Goal: Task Accomplishment & Management: Use online tool/utility

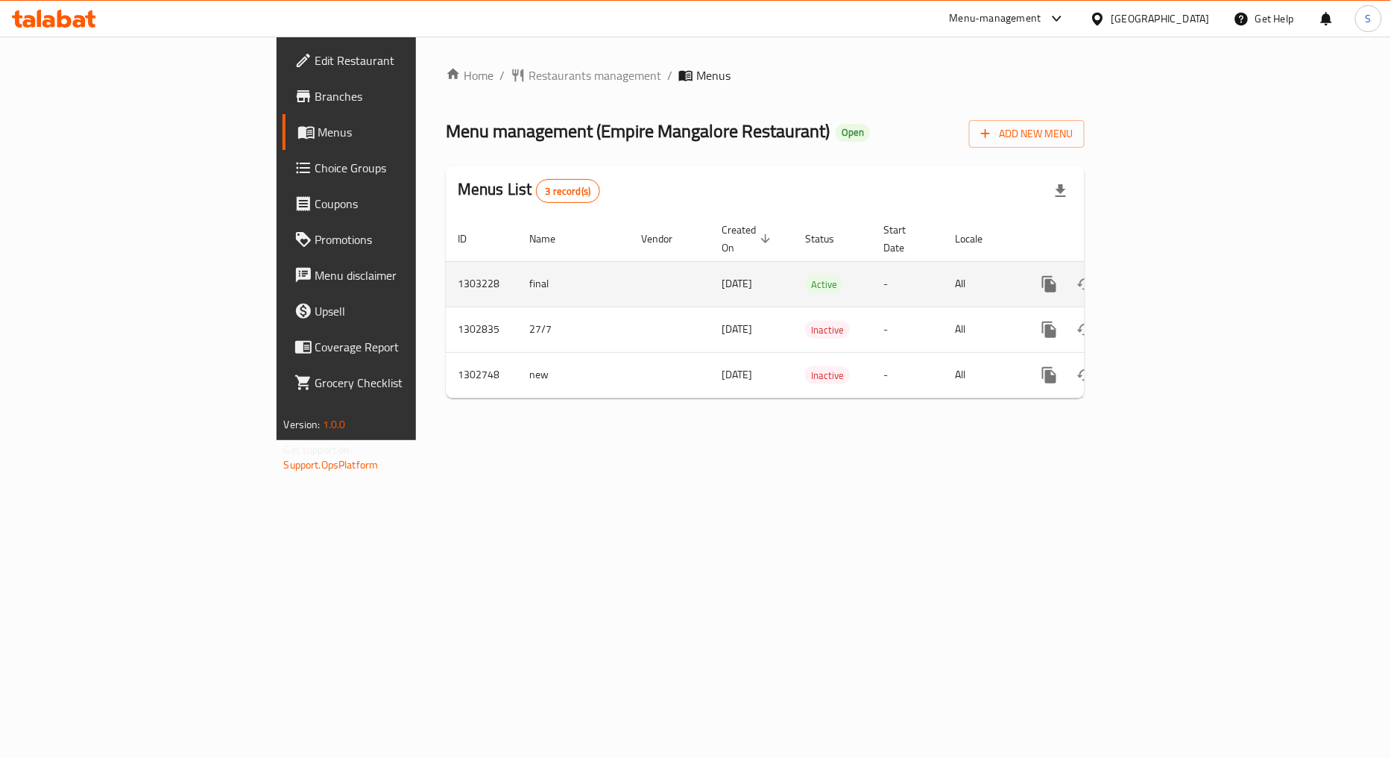
click at [1187, 264] on td "enhanced table" at bounding box center [1103, 283] width 167 height 45
click at [1166, 275] on icon "enhanced table" at bounding box center [1157, 284] width 18 height 18
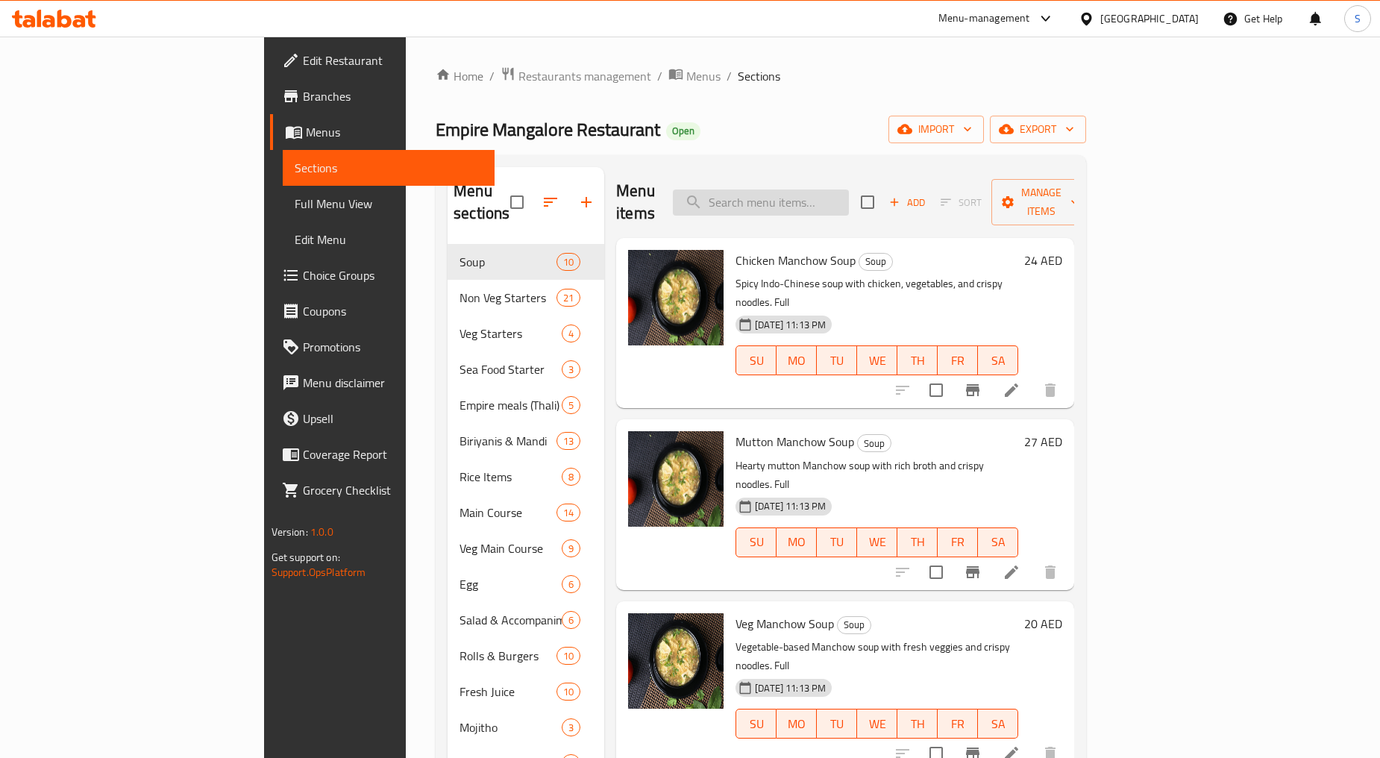
click at [849, 189] on input "search" at bounding box center [761, 202] width 176 height 26
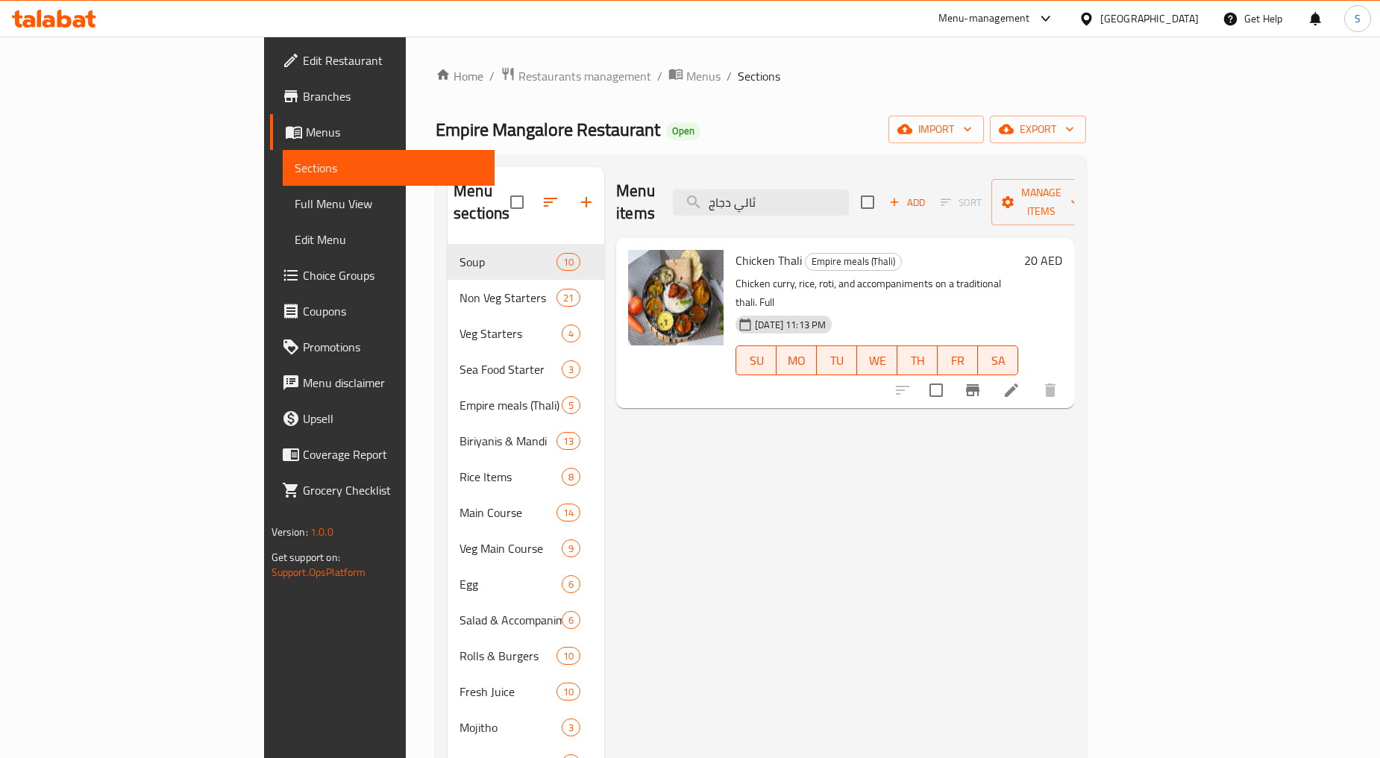
type input "ثالي دجاج"
click at [1020, 381] on icon at bounding box center [1011, 390] width 18 height 18
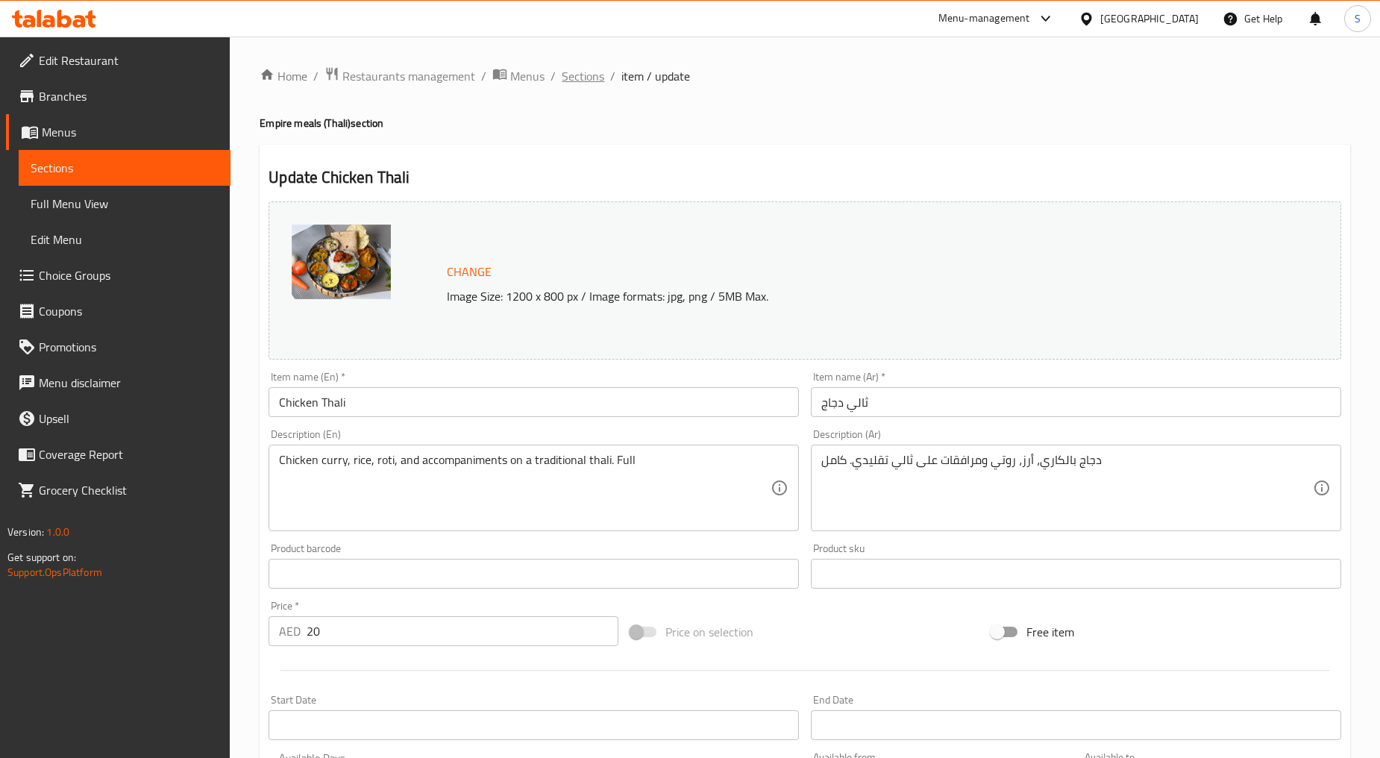
click at [570, 70] on span "Sections" at bounding box center [583, 76] width 43 height 18
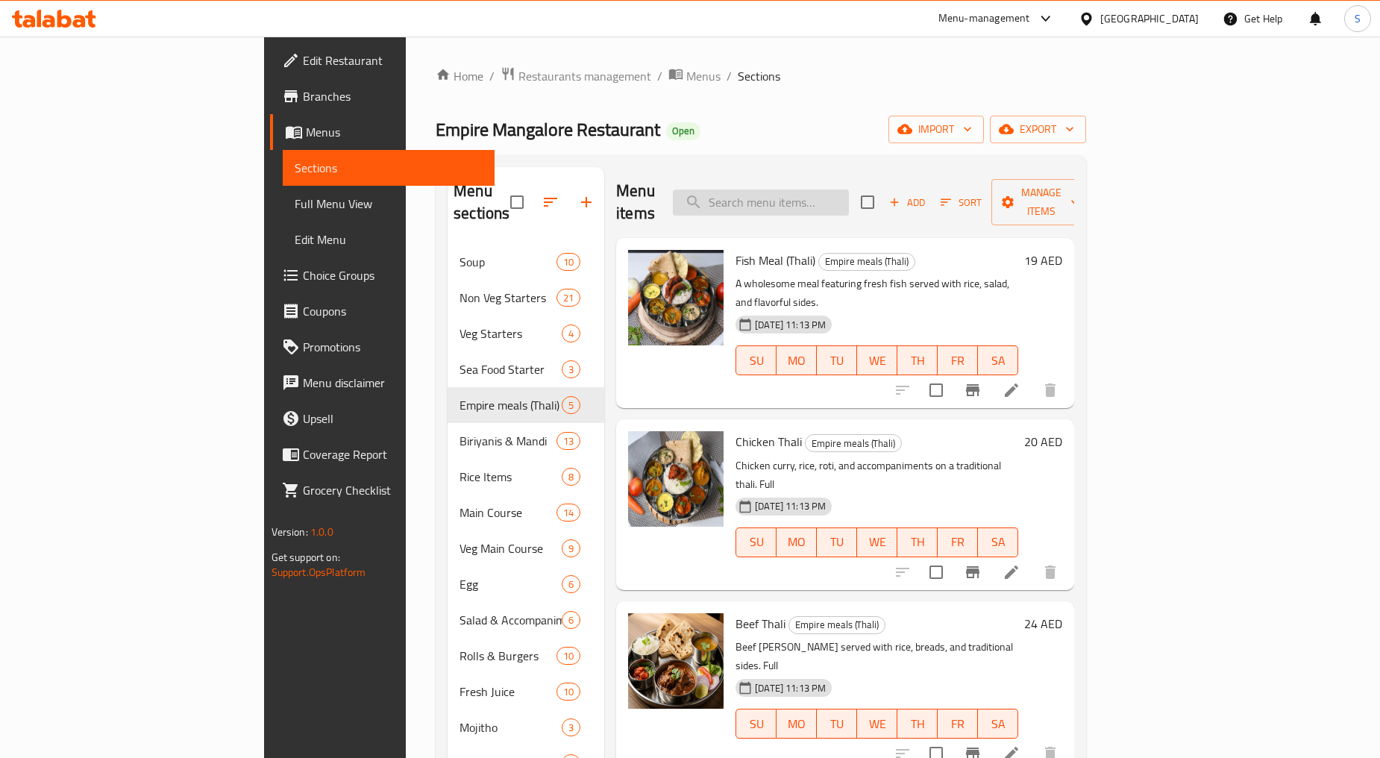
click at [849, 192] on input "search" at bounding box center [761, 202] width 176 height 26
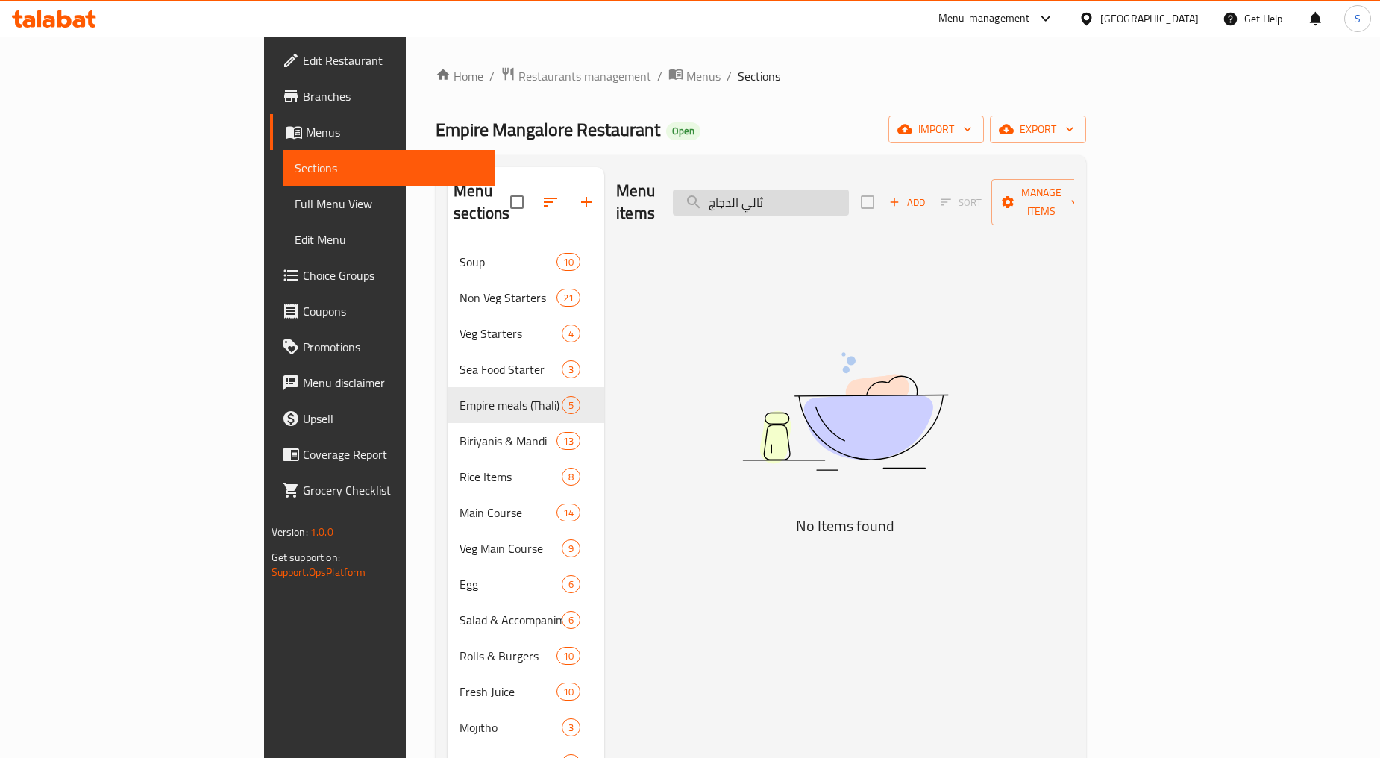
click at [823, 192] on input "ثالي الدجاج" at bounding box center [761, 202] width 176 height 26
click at [825, 195] on input "ثالي الدجاج" at bounding box center [761, 202] width 176 height 26
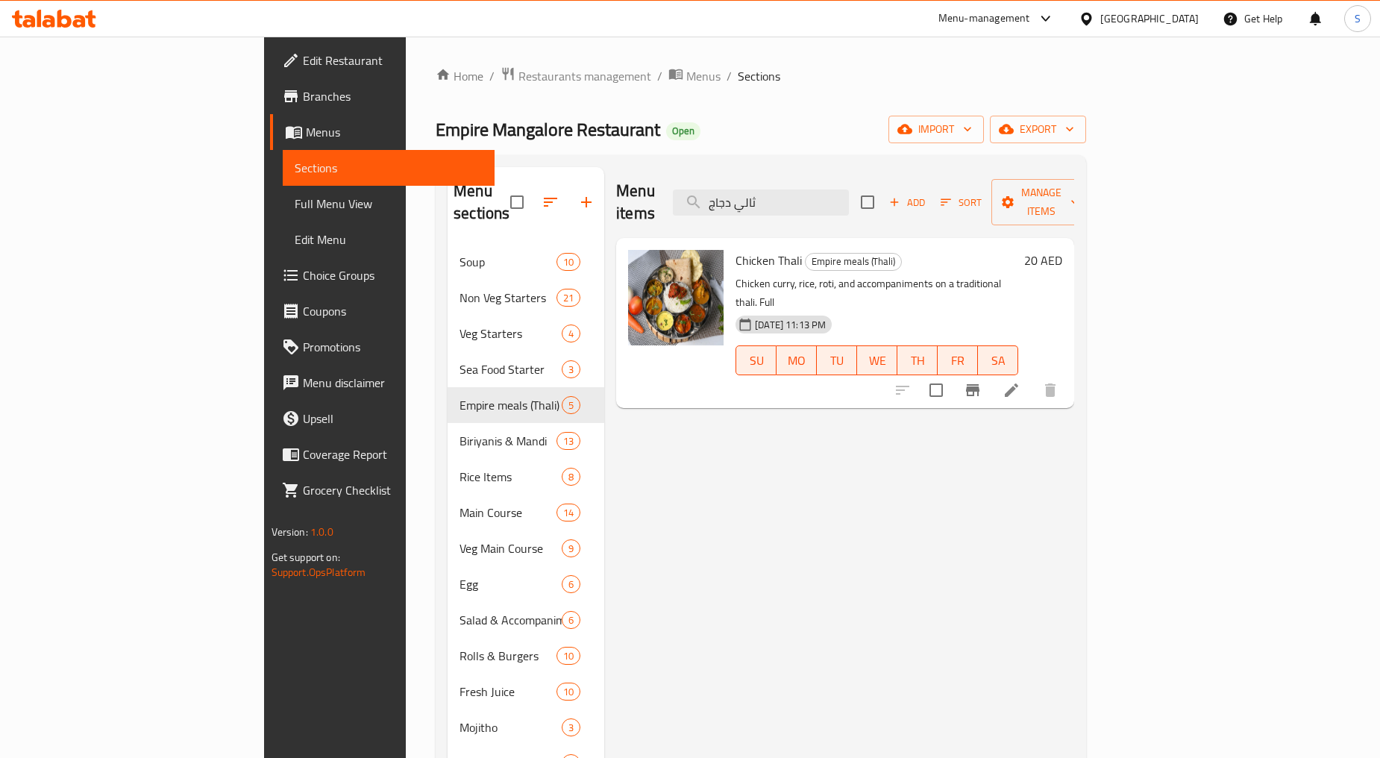
type input "ثالي دجاج"
click at [1020, 381] on icon at bounding box center [1011, 390] width 18 height 18
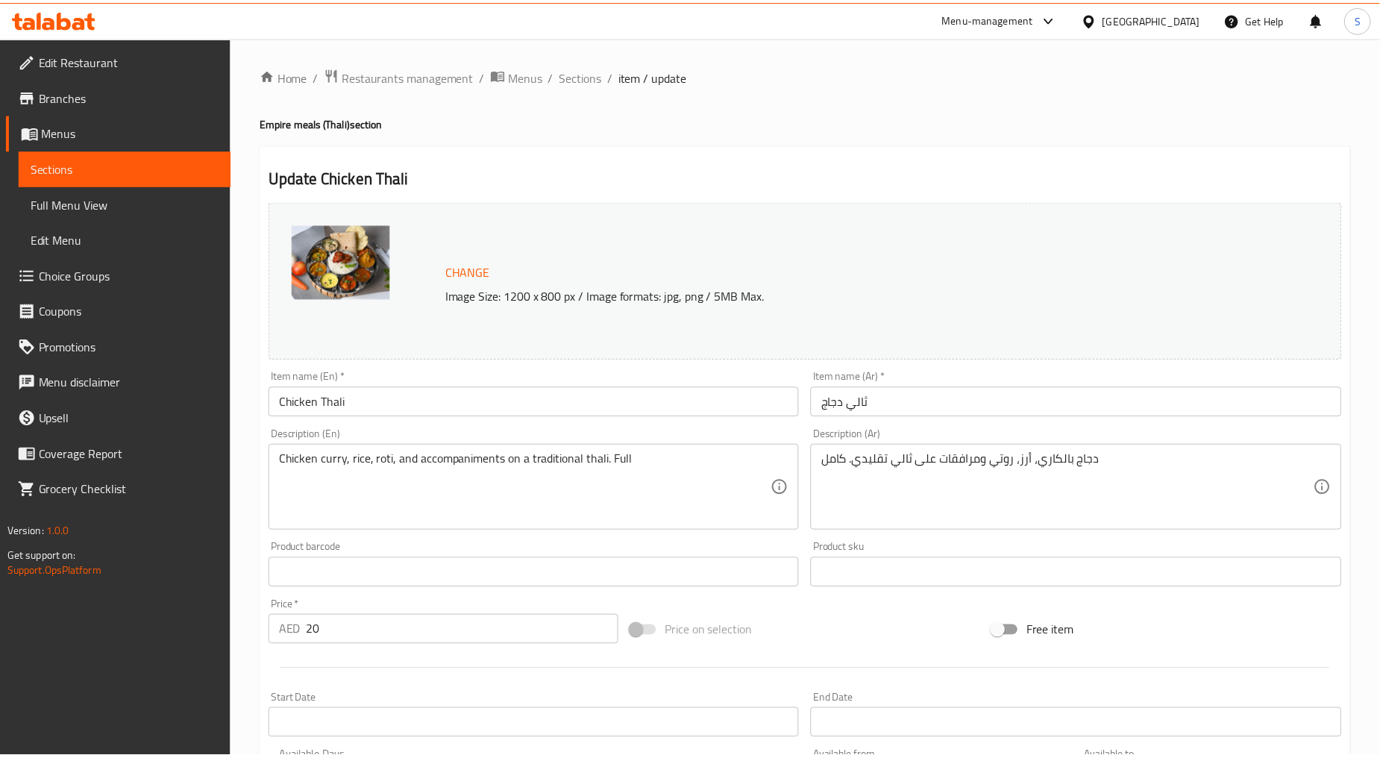
scroll to position [315, 0]
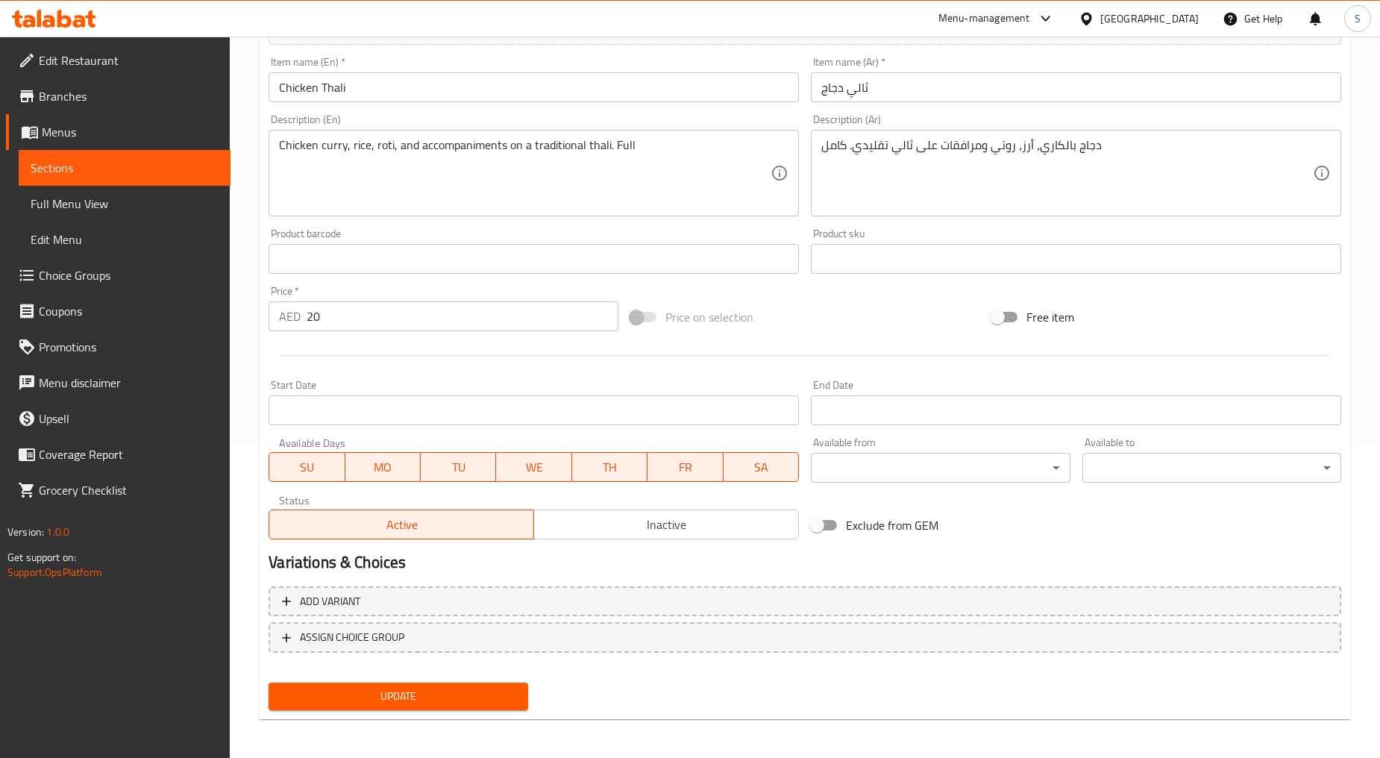
drag, startPoint x: 773, startPoint y: 688, endPoint x: 712, endPoint y: 667, distance: 64.2
click at [773, 688] on div "Update" at bounding box center [804, 696] width 1084 height 40
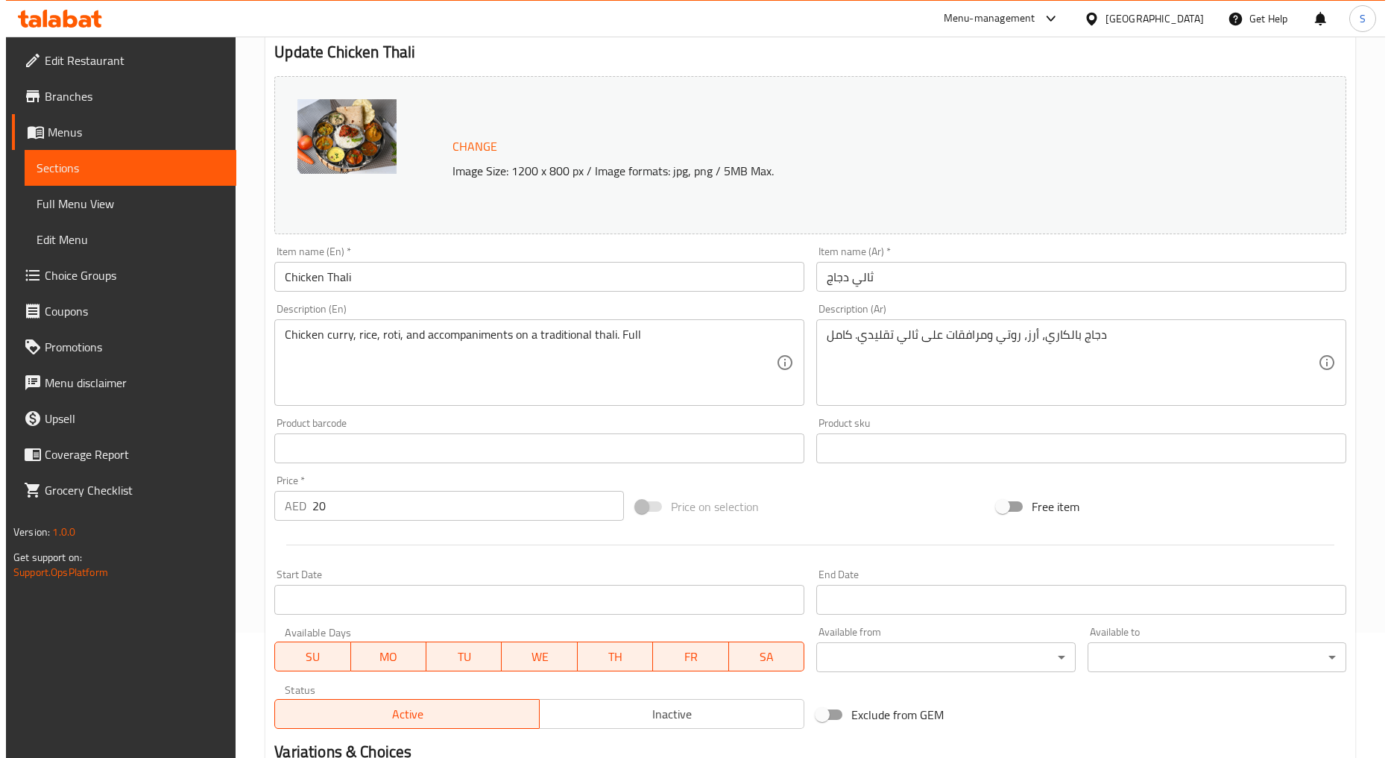
scroll to position [0, 0]
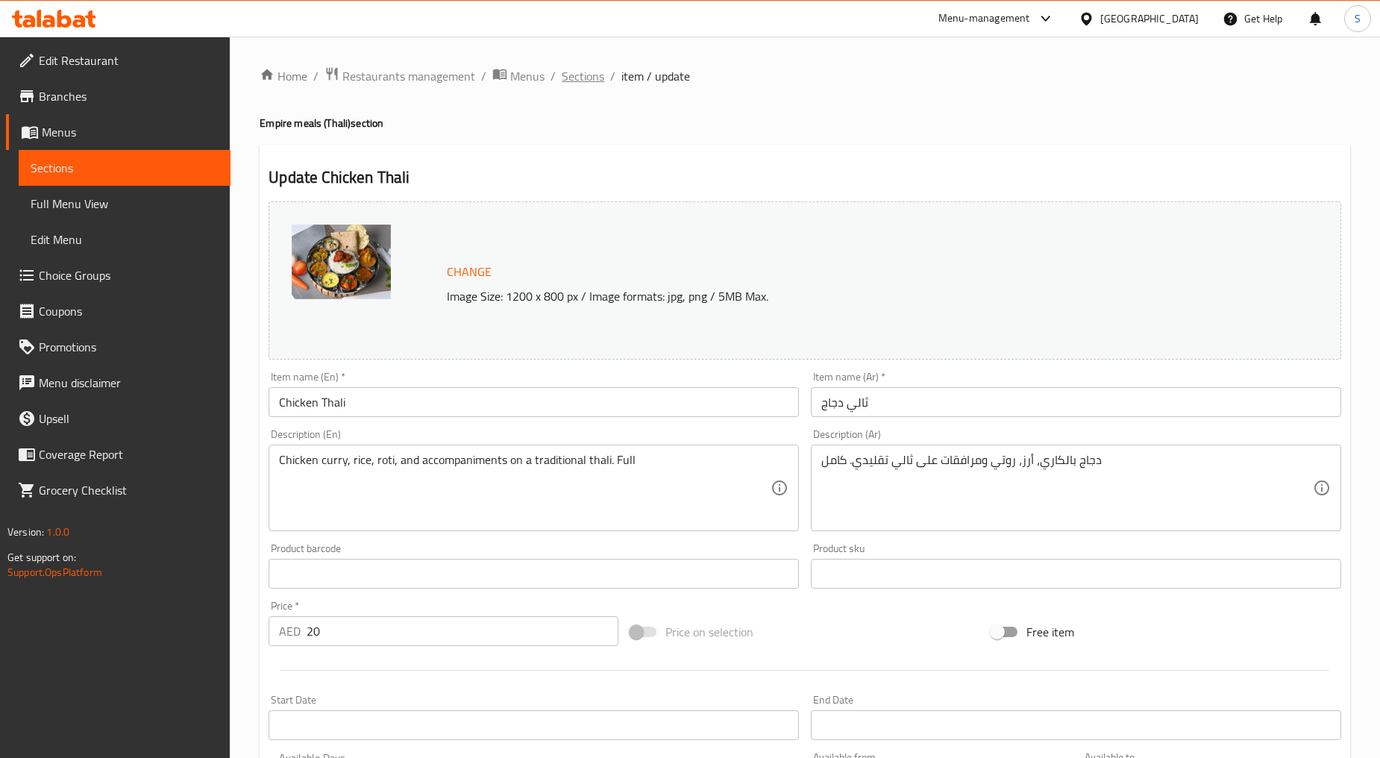
click at [572, 82] on span "Sections" at bounding box center [583, 76] width 43 height 18
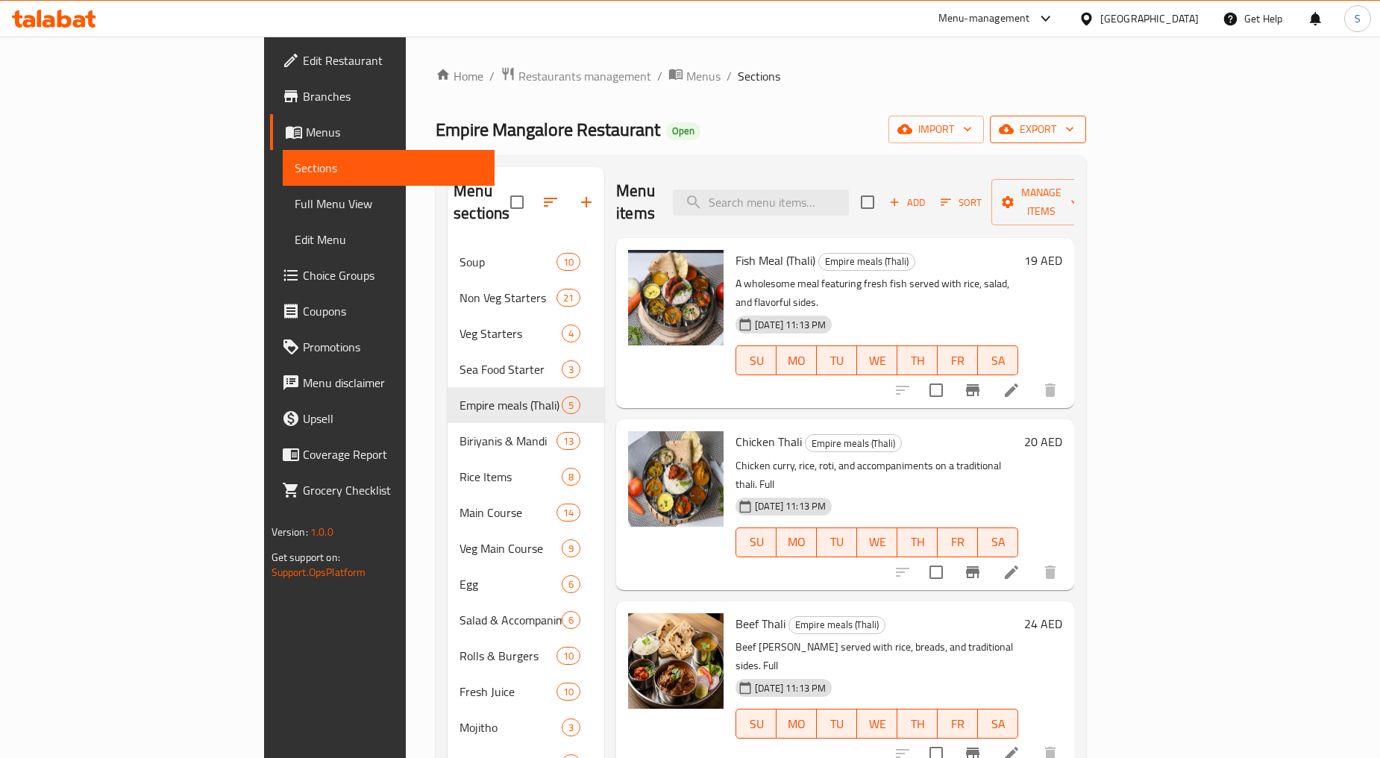
click at [1074, 130] on span "export" at bounding box center [1037, 129] width 72 height 19
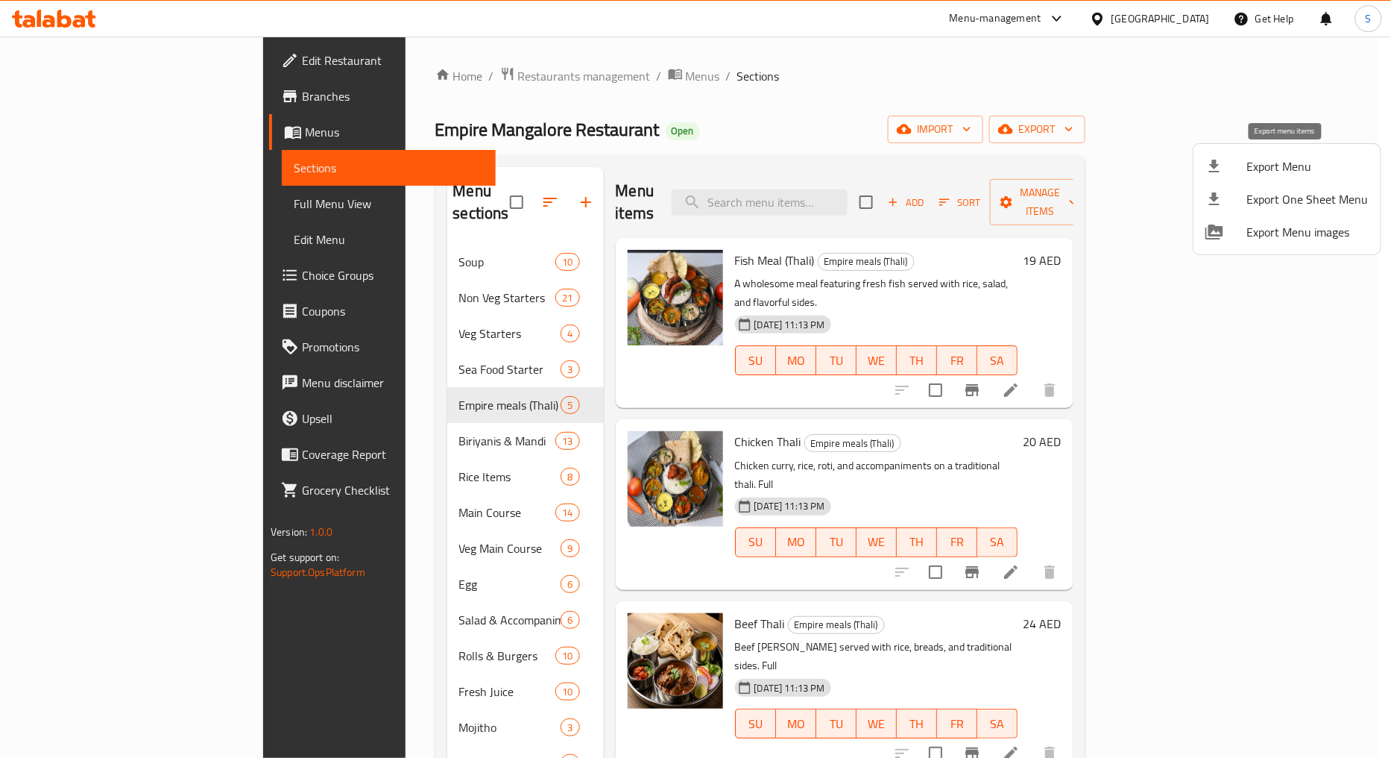
click at [1238, 163] on div at bounding box center [1227, 166] width 42 height 18
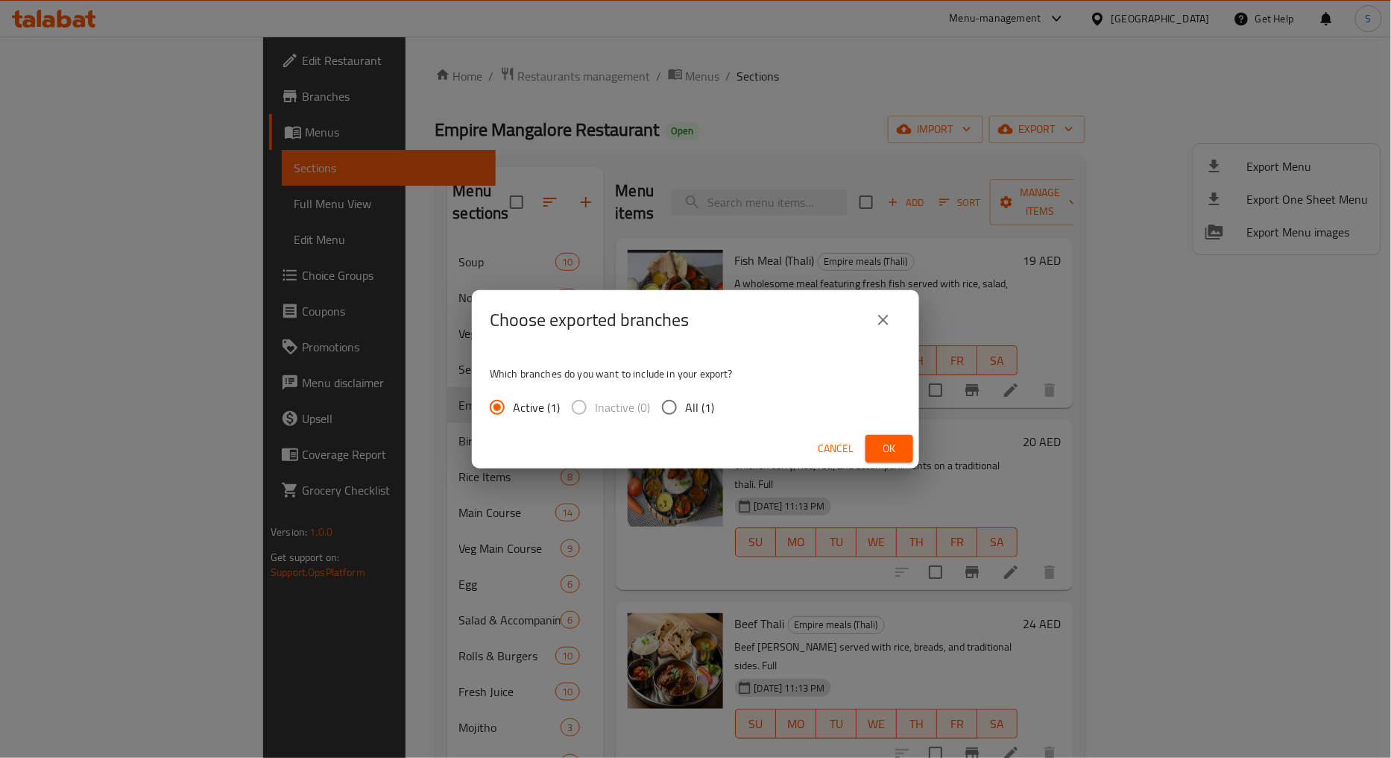
click at [692, 406] on span "All (1)" at bounding box center [699, 407] width 29 height 18
click at [685, 406] on input "All (1)" at bounding box center [669, 406] width 31 height 31
radio input "true"
click at [893, 458] on button "Ok" at bounding box center [890, 449] width 48 height 28
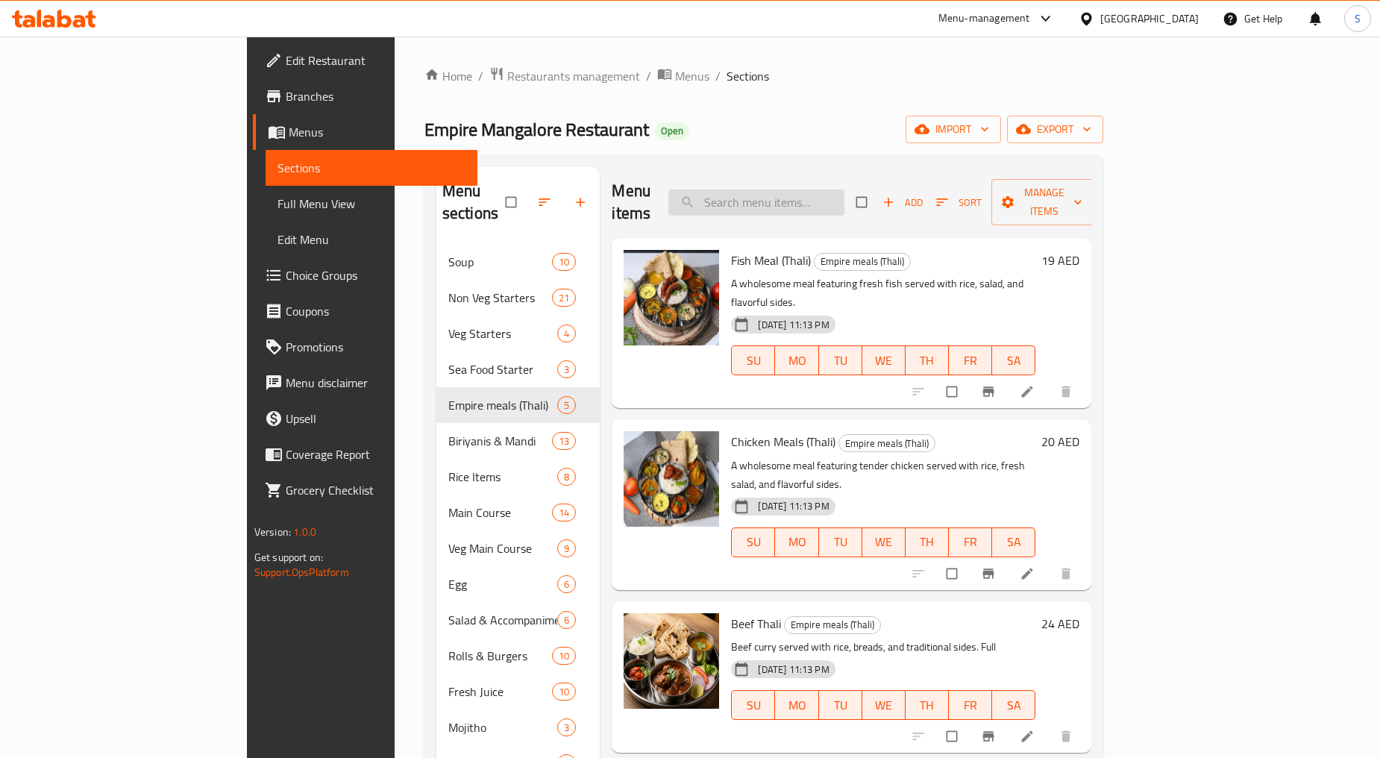
click at [844, 202] on input "search" at bounding box center [756, 202] width 176 height 26
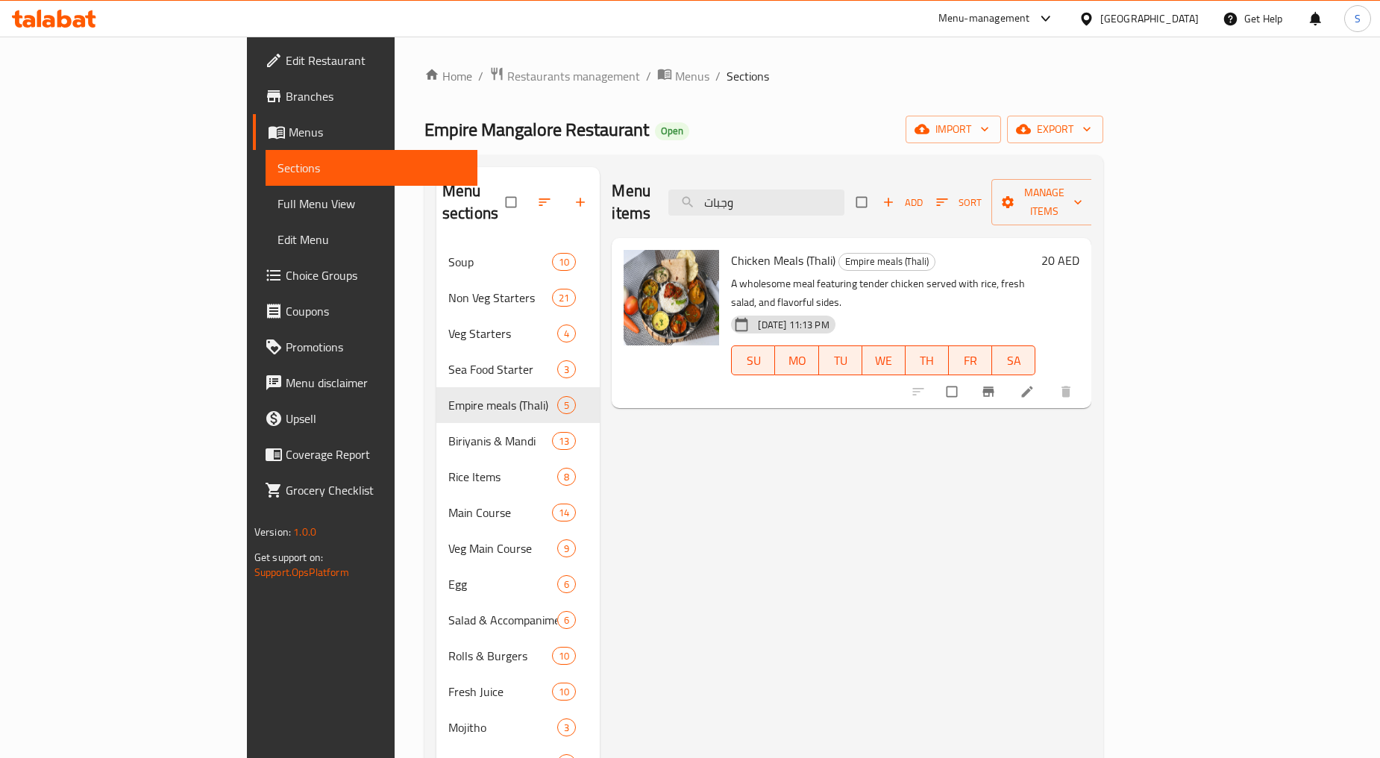
type input "وجبات"
click at [1034, 384] on icon at bounding box center [1026, 391] width 15 height 15
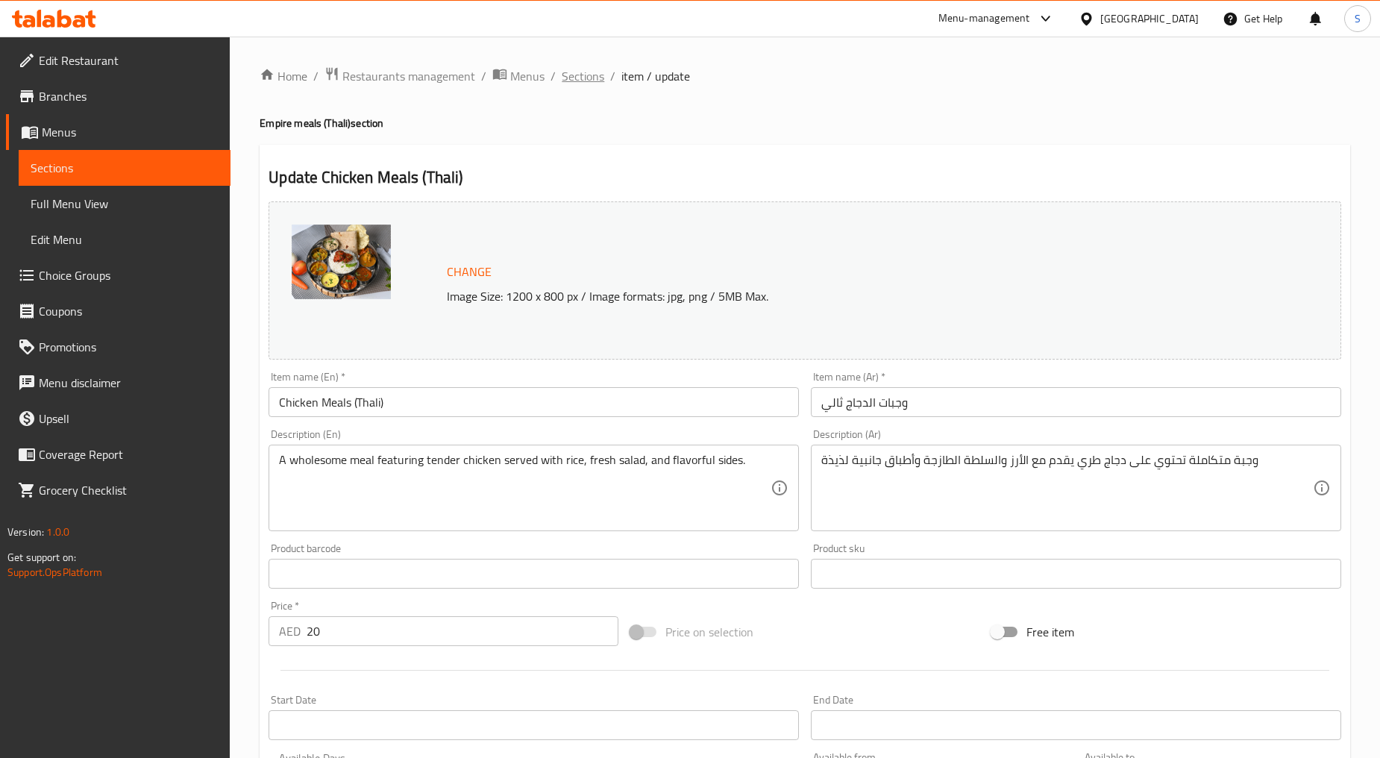
click at [585, 75] on span "Sections" at bounding box center [583, 76] width 43 height 18
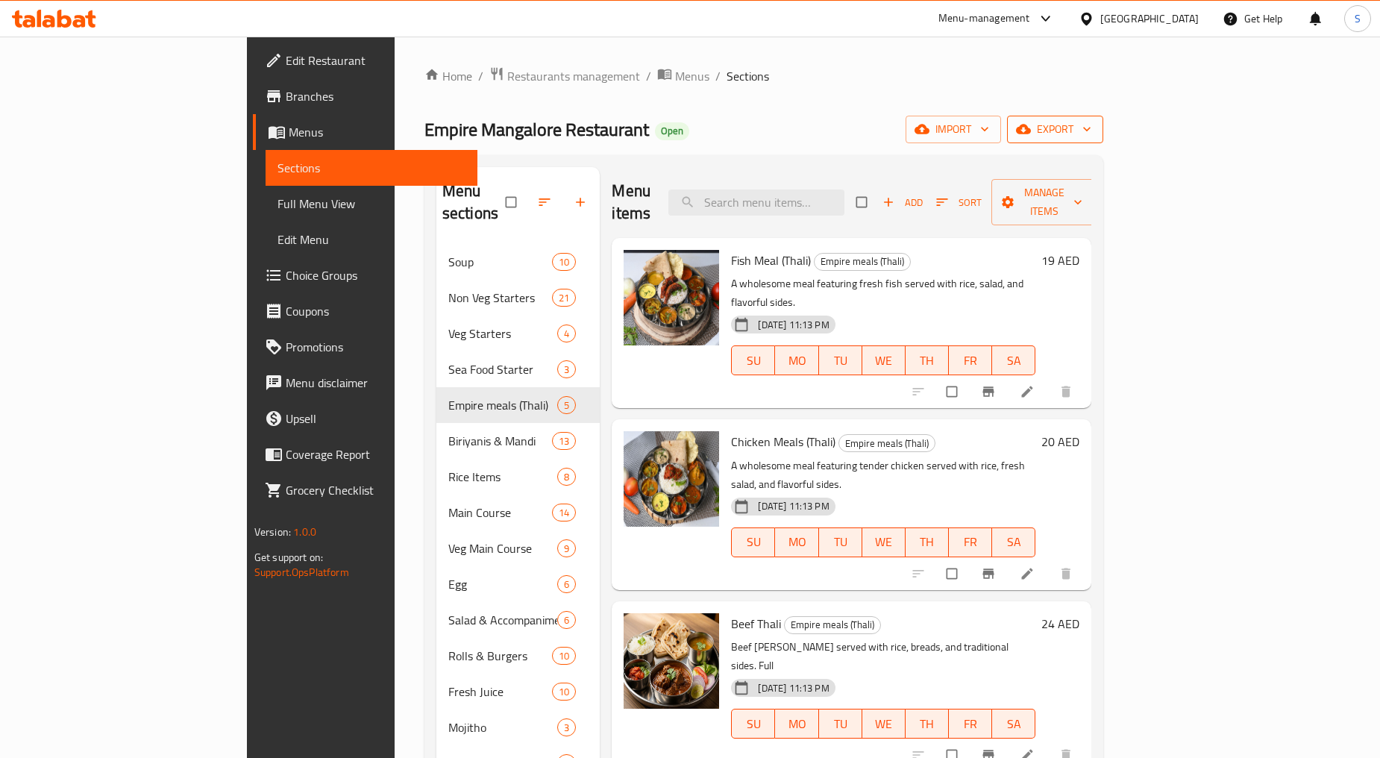
click at [1091, 125] on span "export" at bounding box center [1055, 129] width 72 height 19
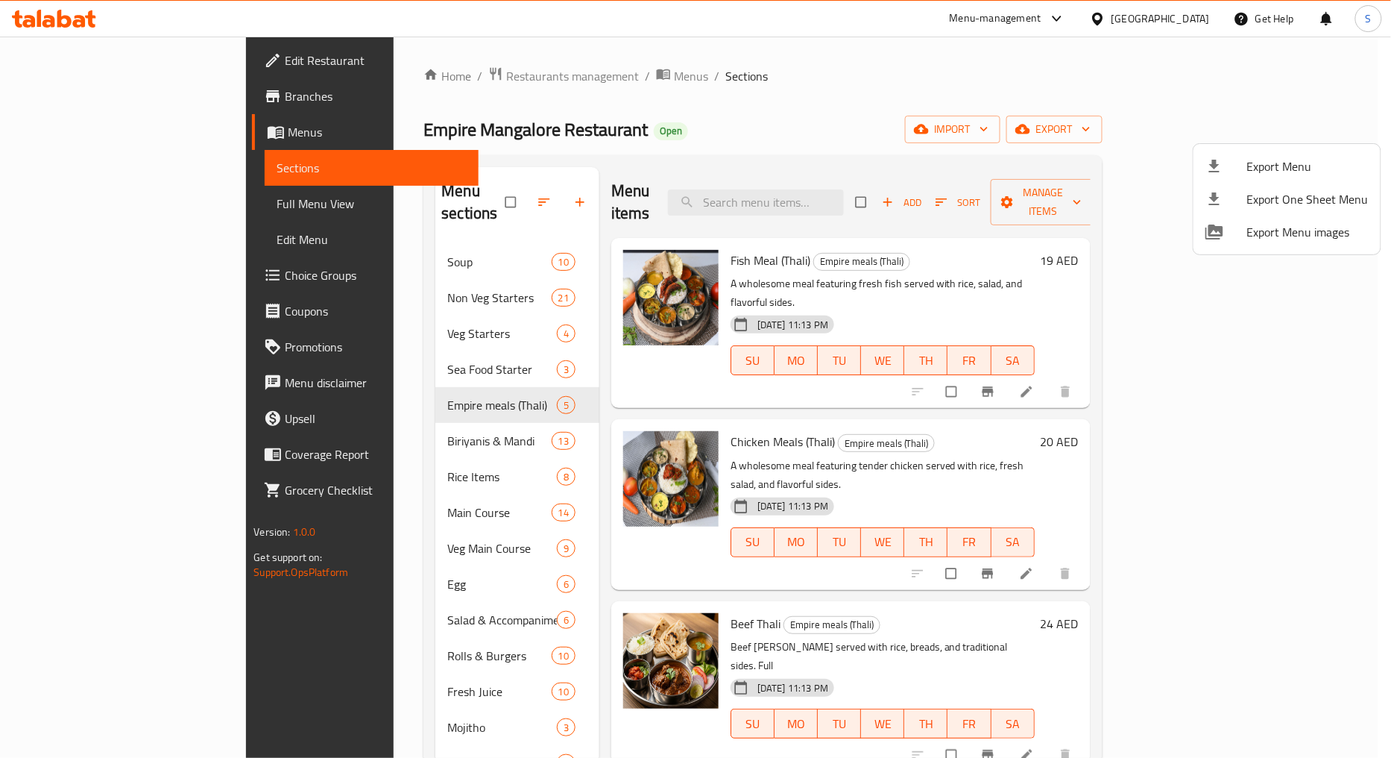
click at [1221, 175] on li "Export Menu" at bounding box center [1287, 166] width 187 height 33
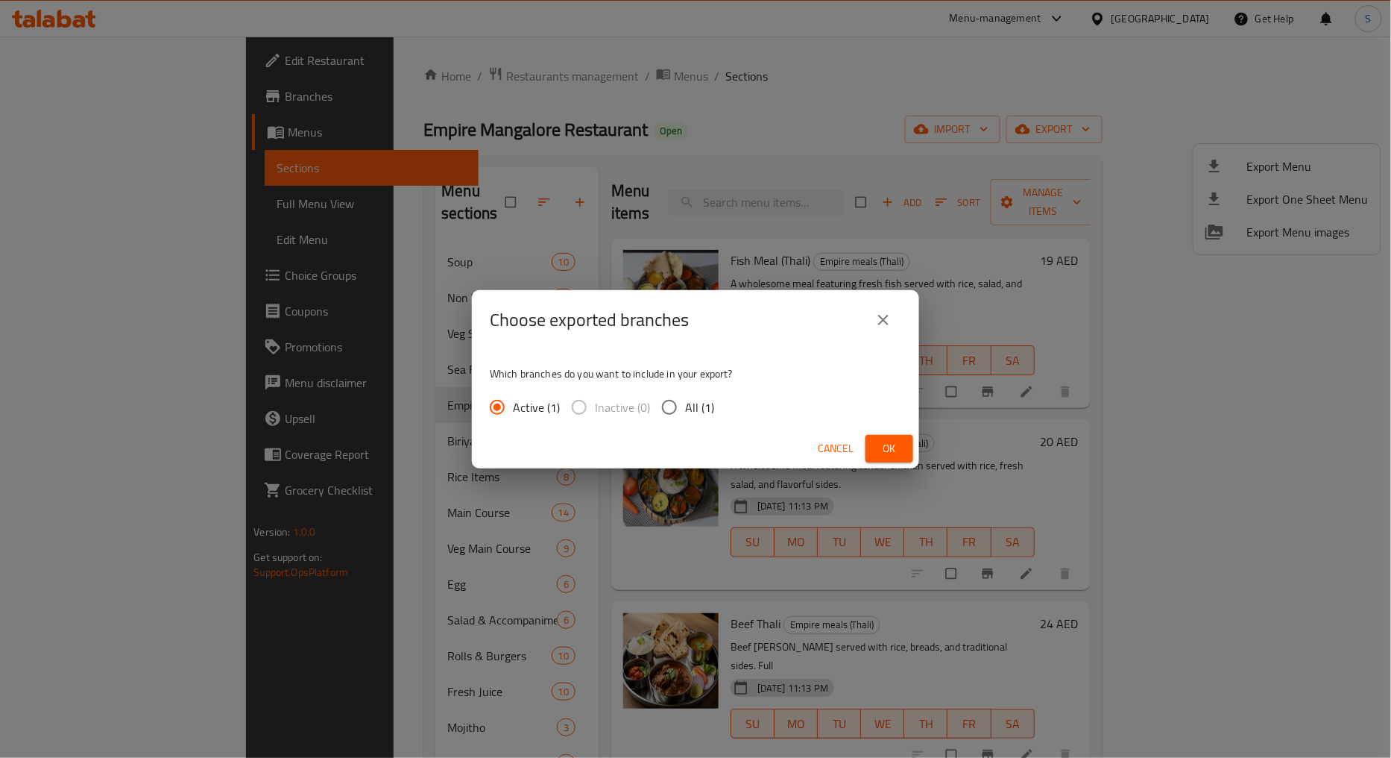
click at [661, 397] on input "All (1)" at bounding box center [669, 406] width 31 height 31
radio input "true"
click at [886, 456] on span "Ok" at bounding box center [890, 448] width 24 height 19
